Goal: Go to known website: Access a specific website the user already knows

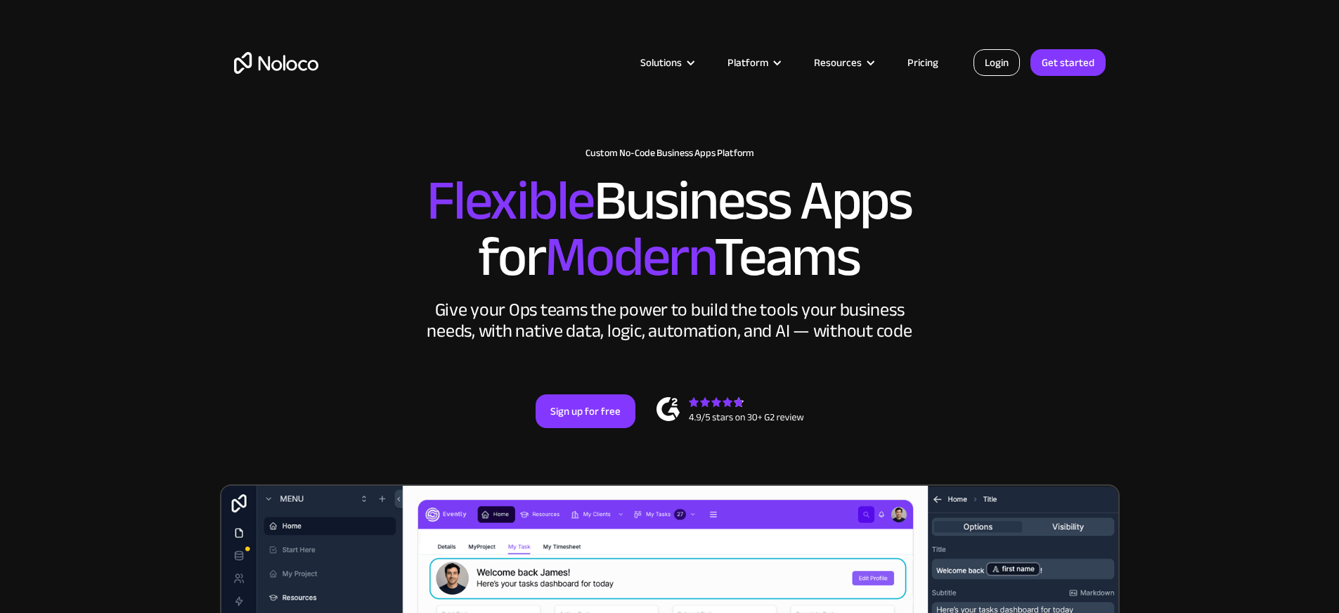
click at [992, 66] on link "Login" at bounding box center [996, 62] width 46 height 27
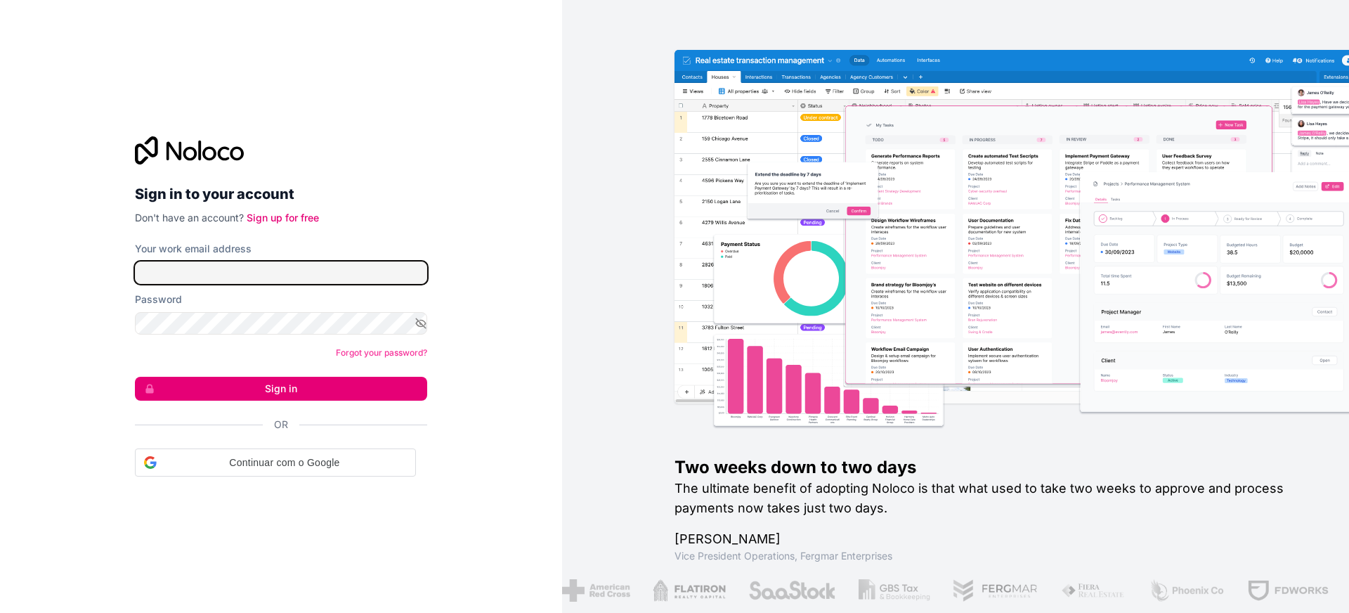
click at [154, 279] on input "Your work email address" at bounding box center [281, 272] width 292 height 22
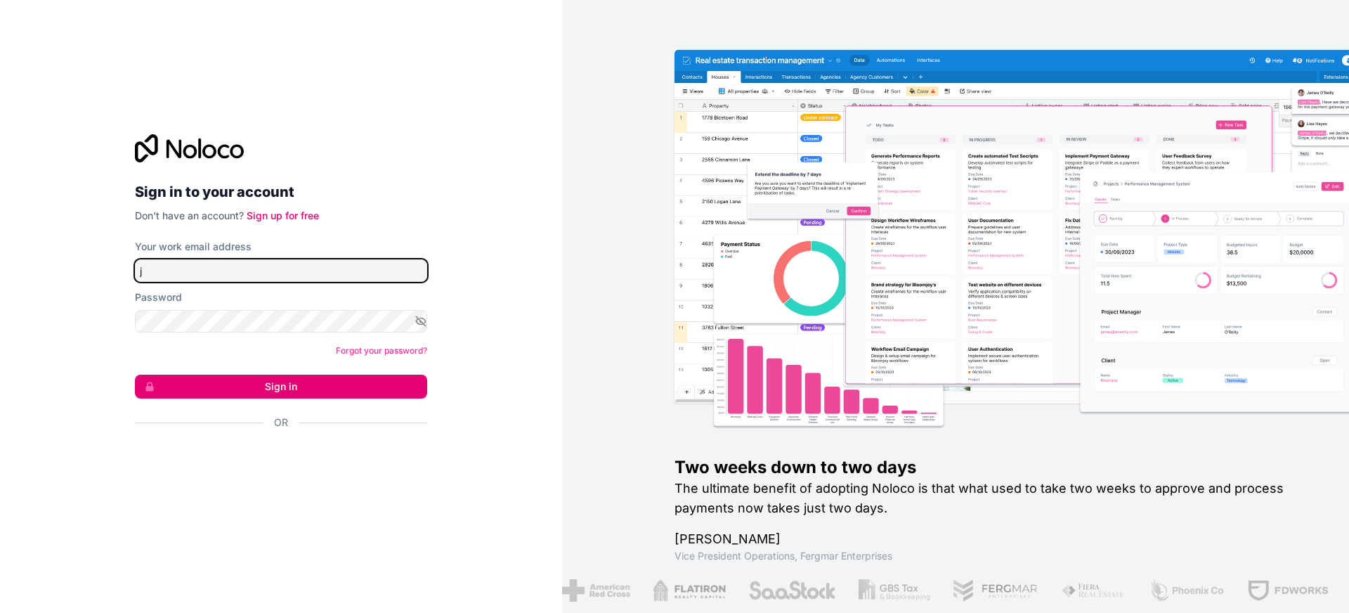
type input "jake.gulick@greyfinch.com"
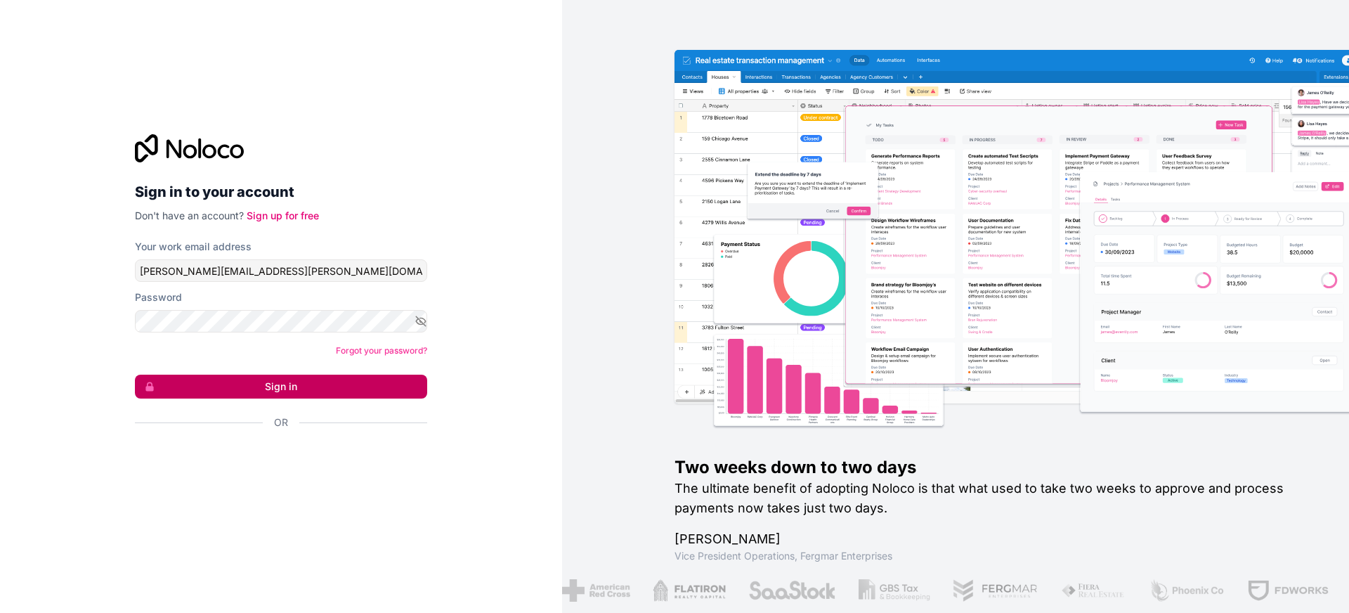
click at [264, 391] on button "Sign in" at bounding box center [281, 387] width 292 height 24
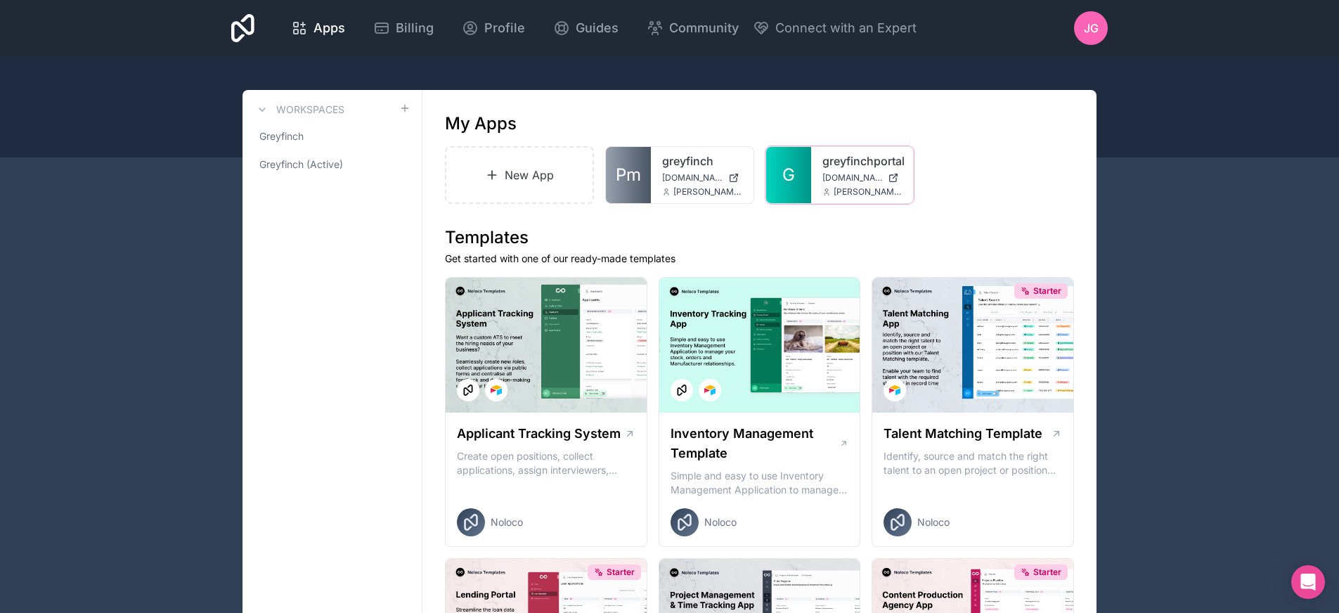
click at [0, 0] on icon at bounding box center [0, 0] width 0 height 0
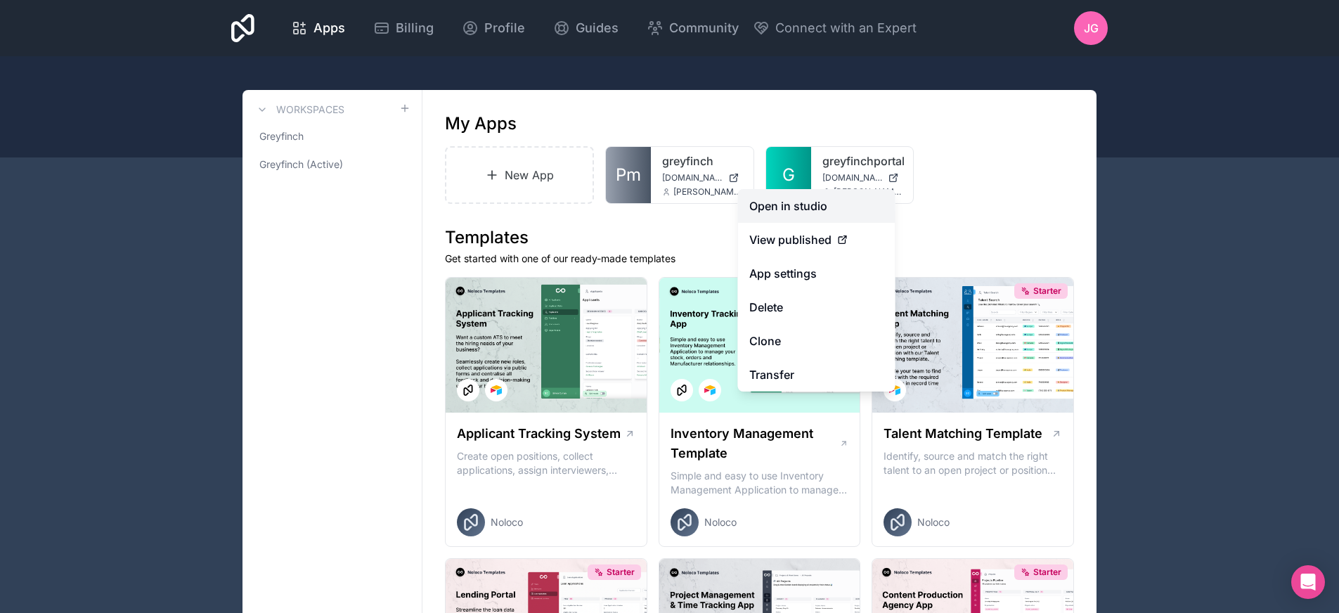
click at [865, 196] on link "Open in studio" at bounding box center [816, 206] width 157 height 34
